Goal: Navigation & Orientation: Go to known website

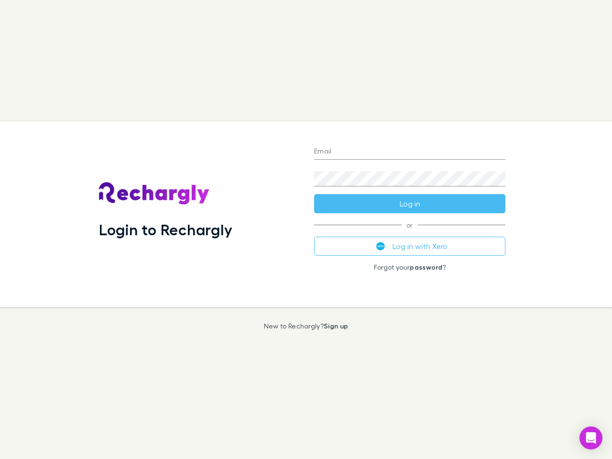
click at [306, 230] on div "Login to Rechargly" at bounding box center [198, 214] width 215 height 186
click at [410, 152] on input "Email" at bounding box center [409, 151] width 191 height 15
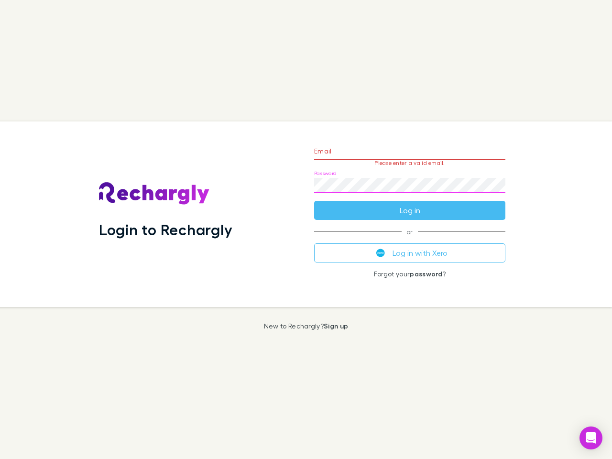
click at [410, 204] on form "Email Please enter a valid email. Password Log in" at bounding box center [409, 178] width 191 height 83
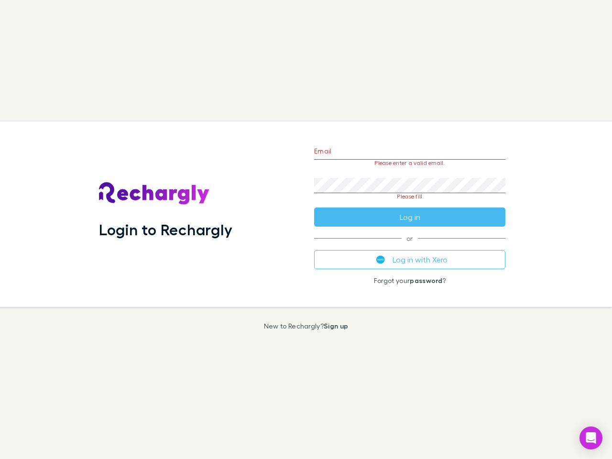
click at [410, 246] on div "Email Please enter a valid email. Password Please fill Log in or Log in with Xe…" at bounding box center [410, 214] width 207 height 186
click at [591, 438] on icon "Open Intercom Messenger" at bounding box center [591, 437] width 10 height 11
